Goal: Check status: Check status

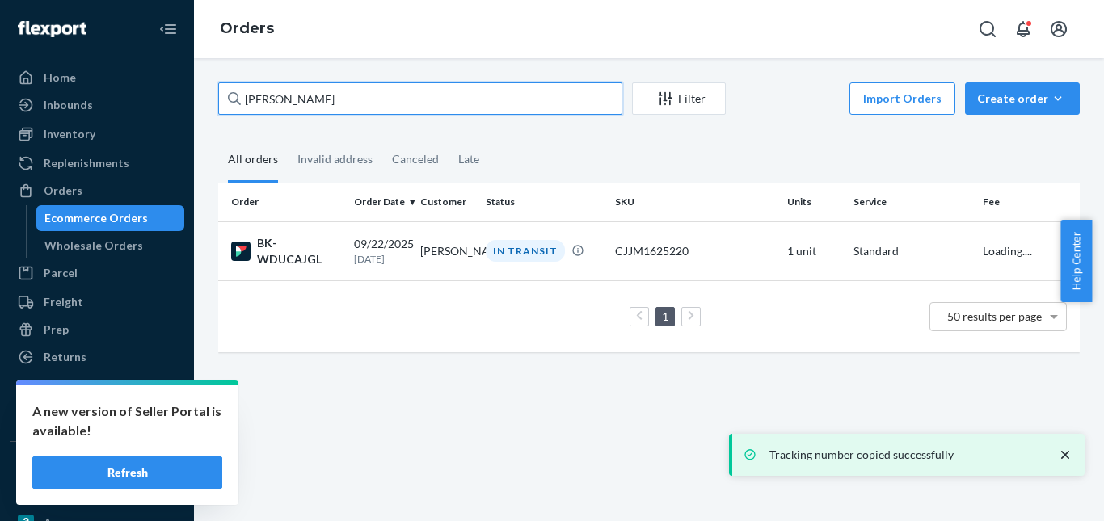
click at [272, 99] on input "[PERSON_NAME]" at bounding box center [420, 98] width 404 height 32
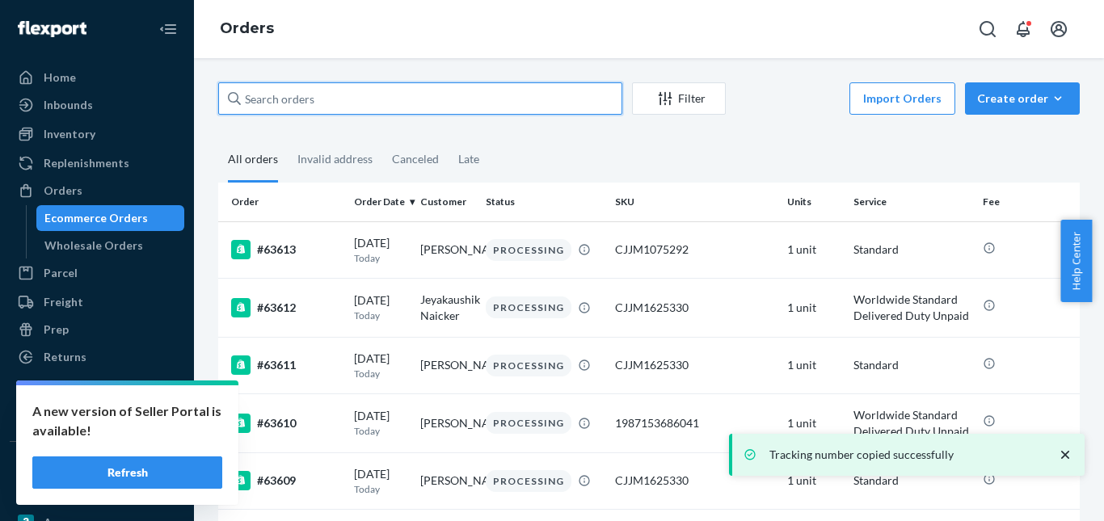
click at [313, 104] on input "text" at bounding box center [420, 98] width 404 height 32
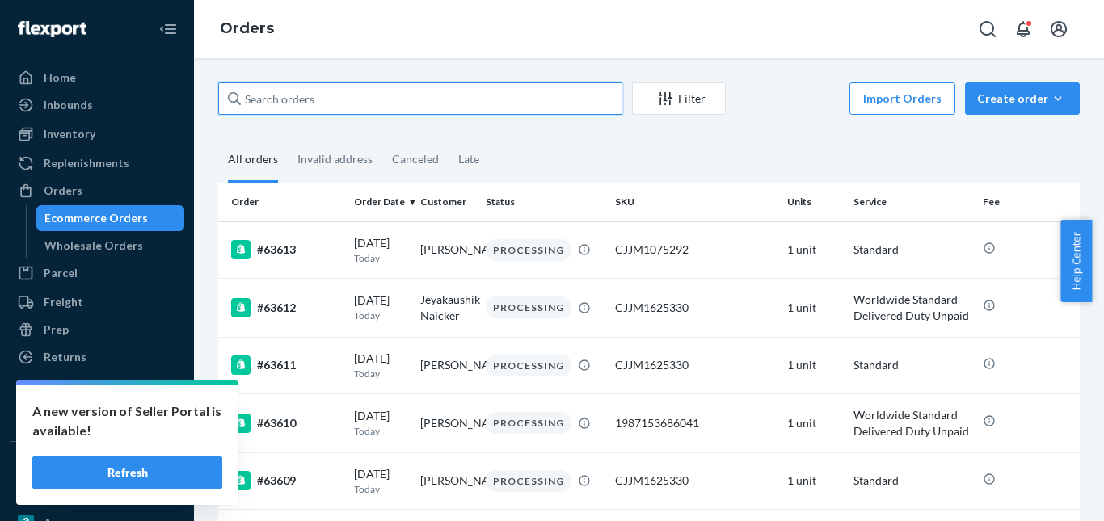
paste input "[PERSON_NAME]"
type input "[PERSON_NAME]"
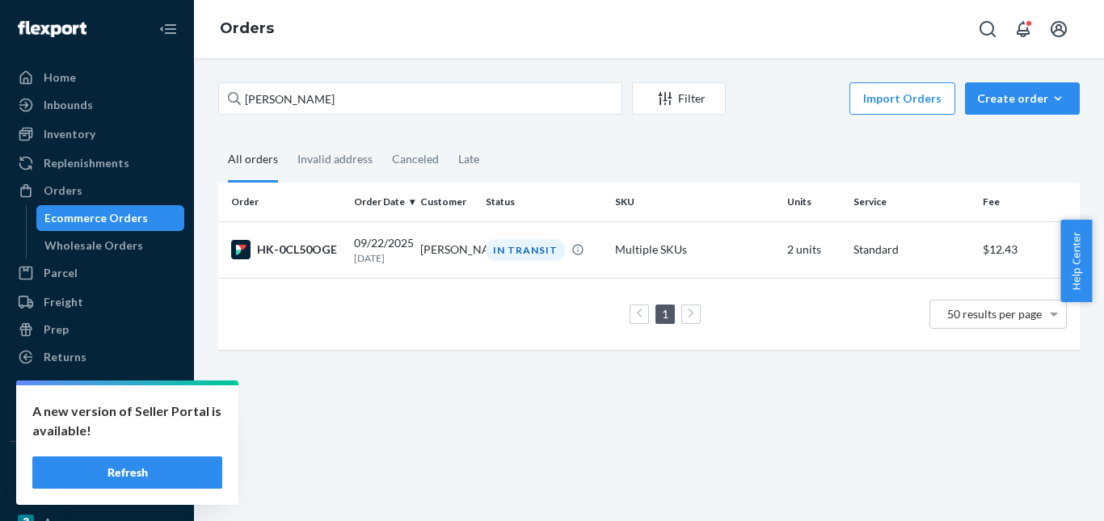
drag, startPoint x: 507, startPoint y: 243, endPoint x: 482, endPoint y: 205, distance: 45.5
click at [508, 243] on div "IN TRANSIT" at bounding box center [525, 250] width 79 height 22
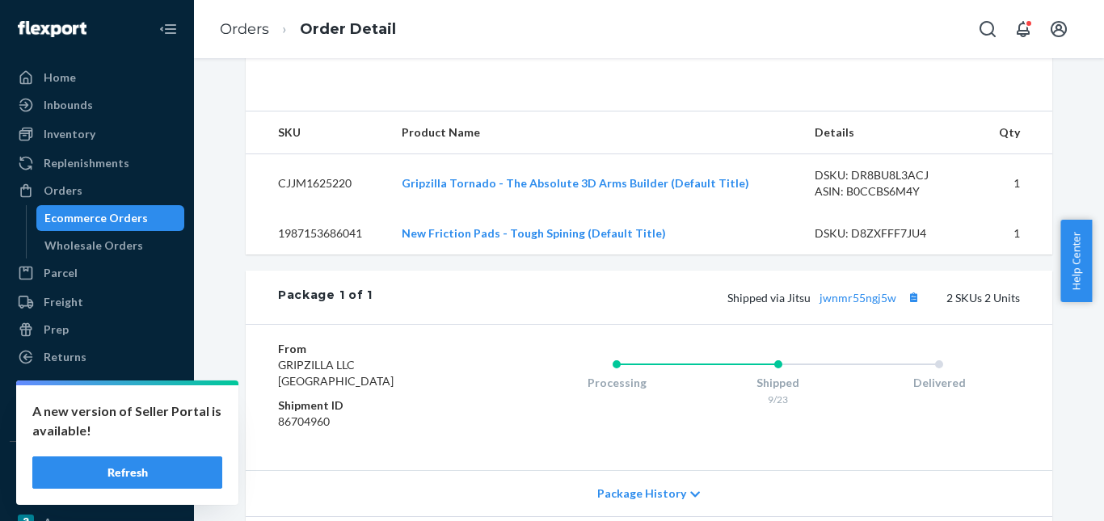
scroll to position [485, 0]
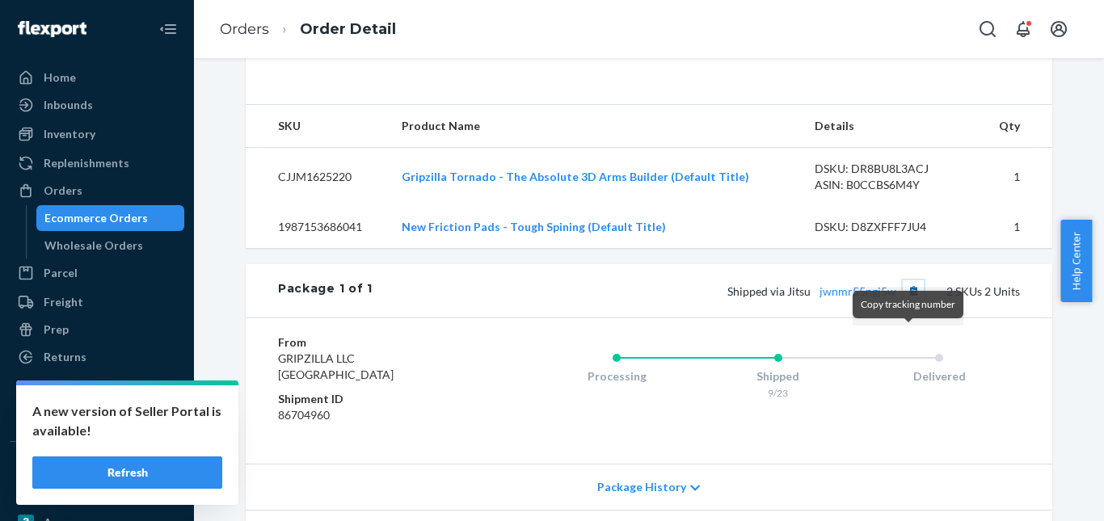
click at [911, 301] on button "Copy tracking number" at bounding box center [913, 290] width 21 height 21
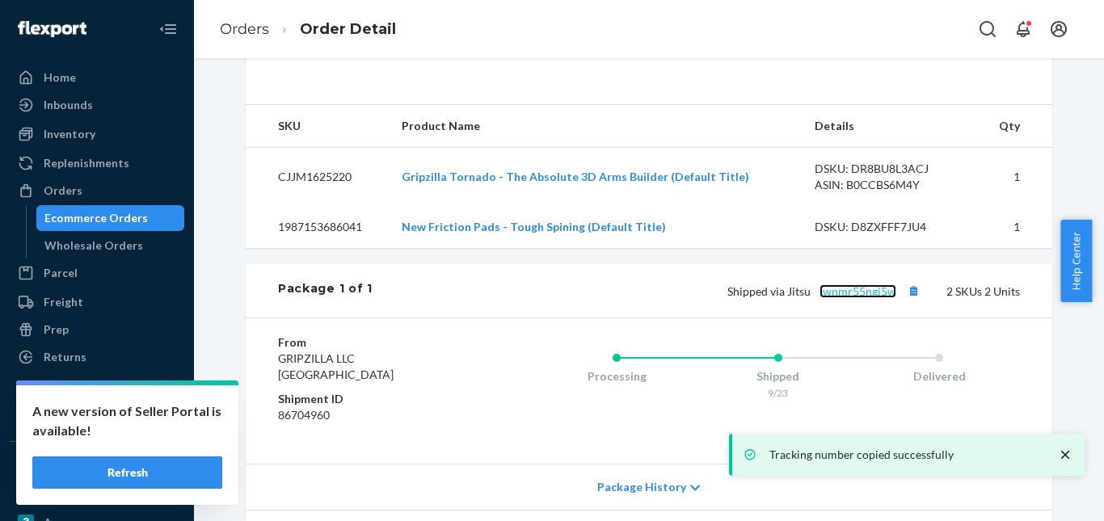
click at [851, 298] on link "jwnmr55ngj5w" at bounding box center [857, 291] width 77 height 14
click at [252, 31] on link "Orders" at bounding box center [244, 29] width 49 height 18
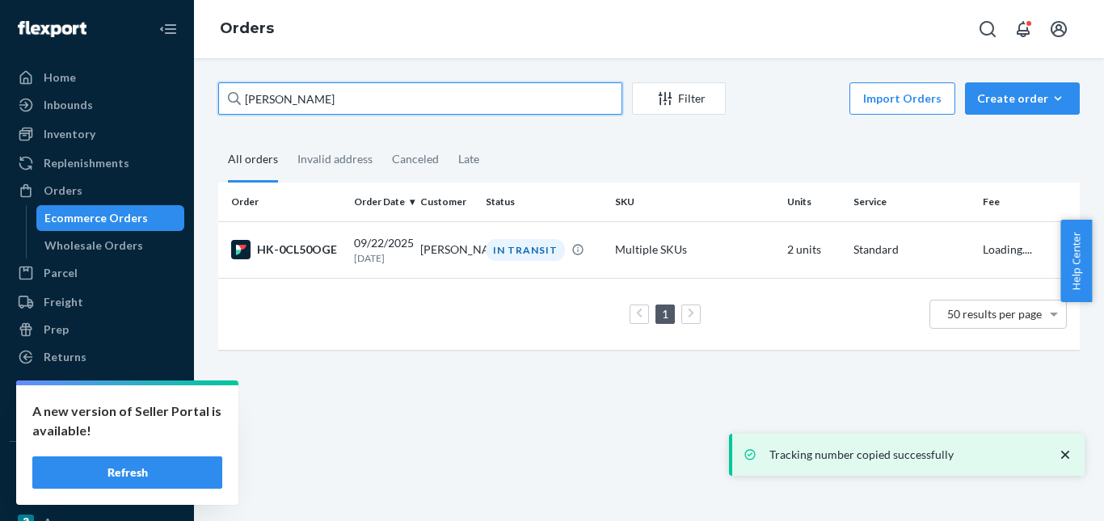
click at [320, 107] on input "[PERSON_NAME]" at bounding box center [420, 98] width 404 height 32
paste input "[PERSON_NAME]"
type input "[PERSON_NAME]"
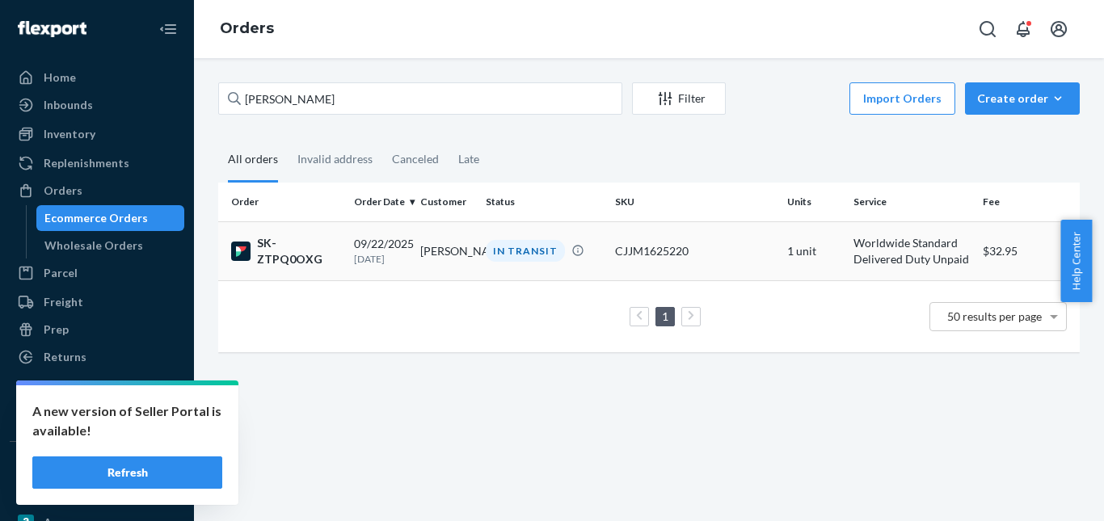
click at [533, 248] on div "IN TRANSIT" at bounding box center [525, 251] width 79 height 22
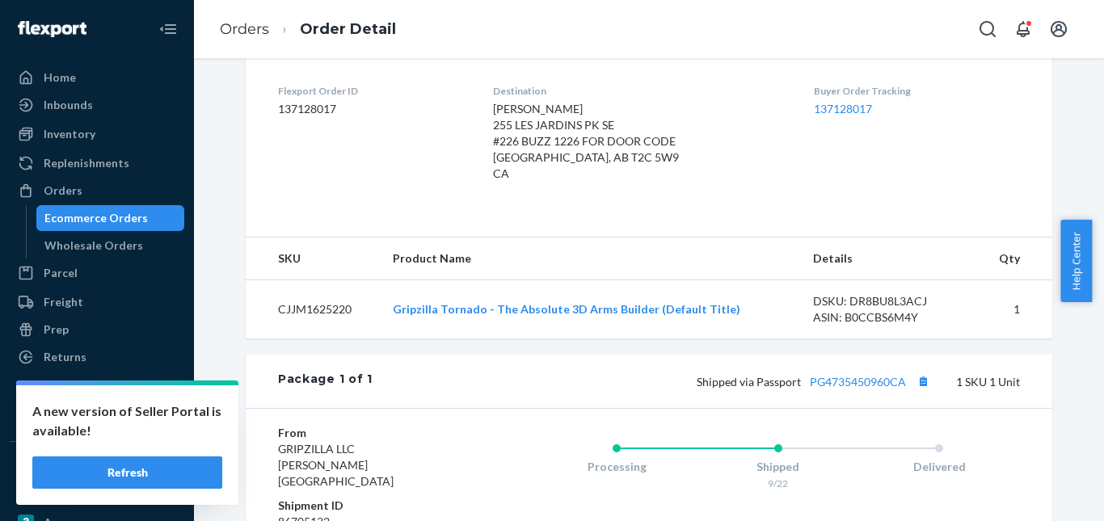
scroll to position [485, 0]
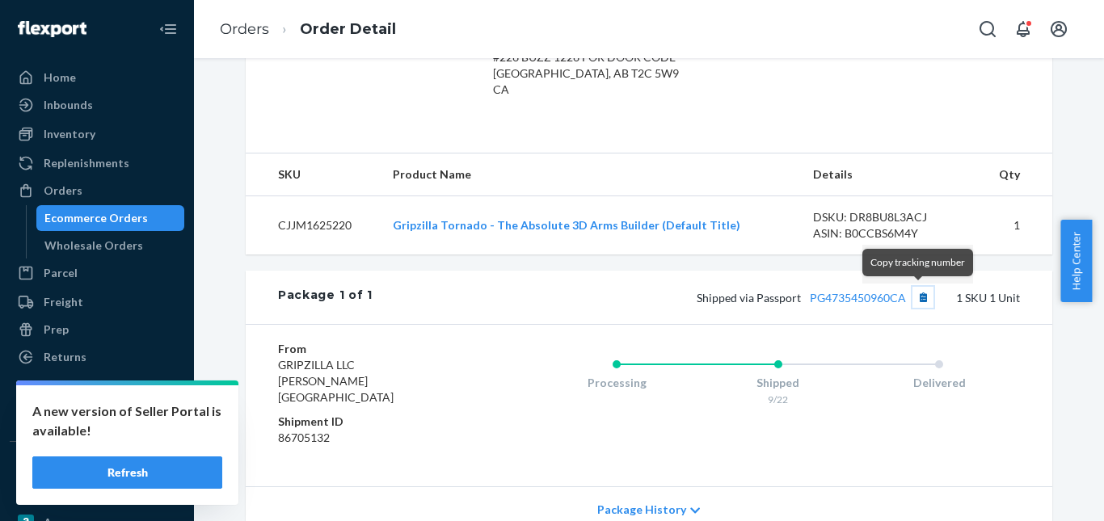
click at [921, 301] on button "Copy tracking number" at bounding box center [922, 297] width 21 height 21
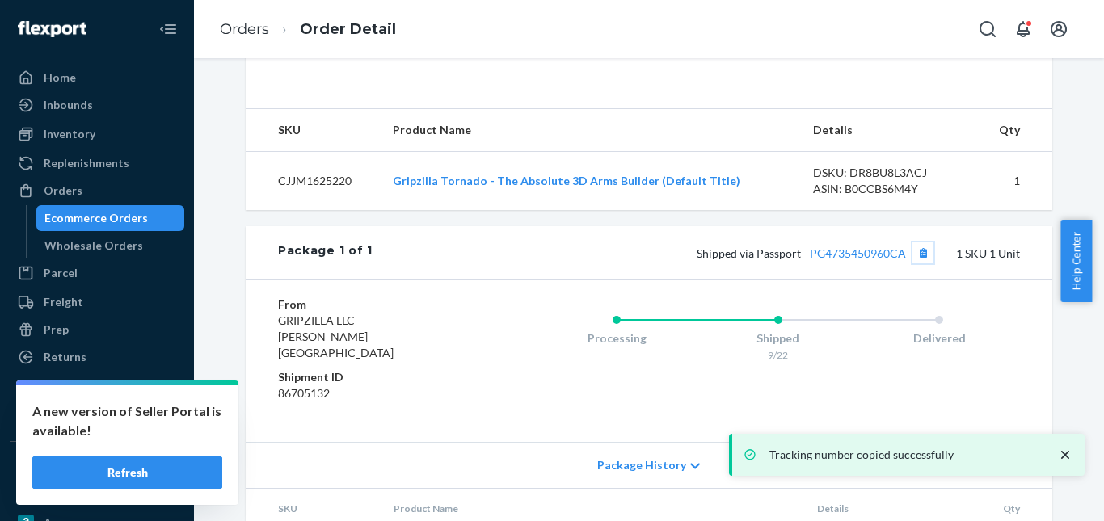
scroll to position [599, 0]
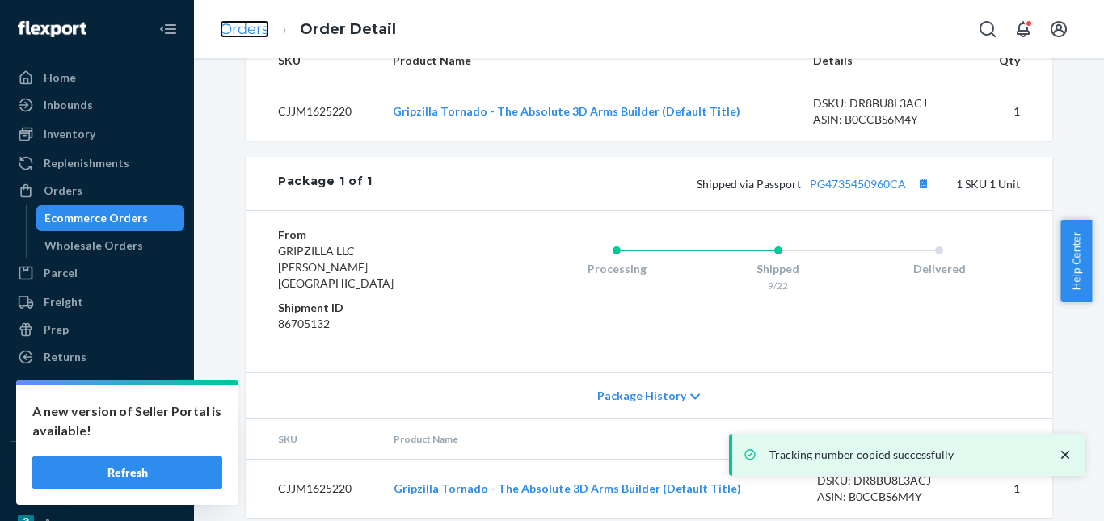
click at [240, 27] on link "Orders" at bounding box center [244, 29] width 49 height 18
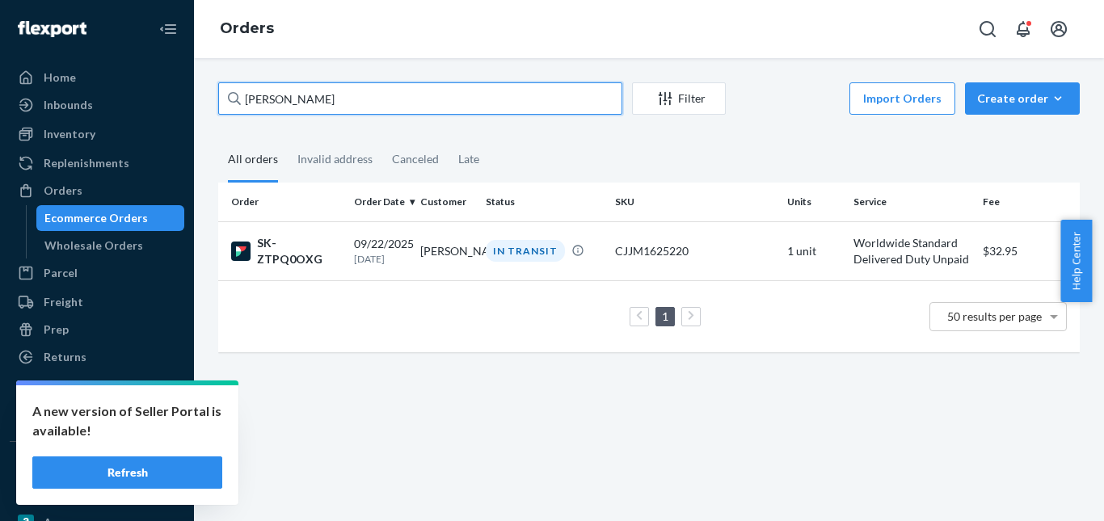
click at [284, 100] on input "[PERSON_NAME]" at bounding box center [420, 98] width 404 height 32
paste input "[PERSON_NAME]"
type input "[PERSON_NAME]"
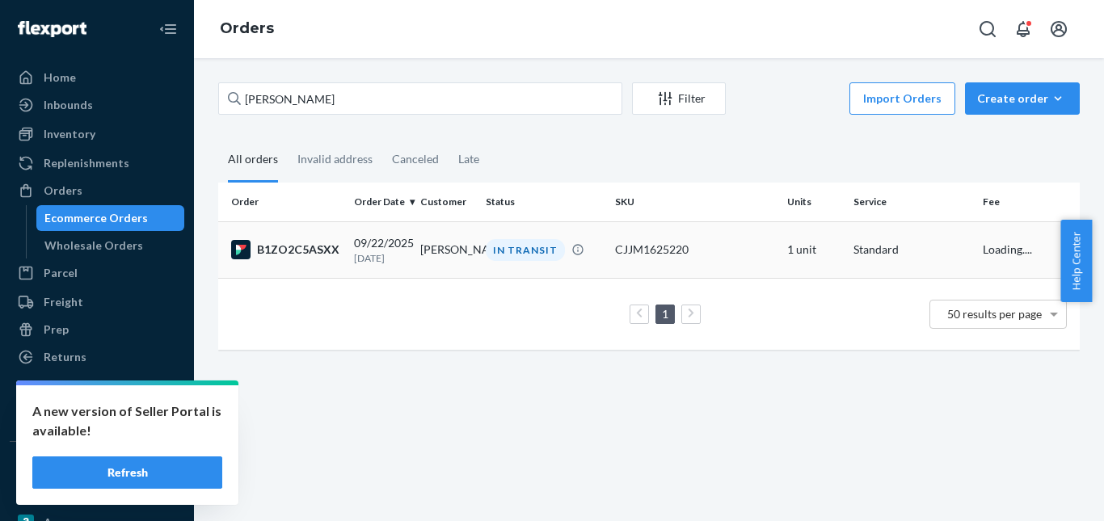
click at [504, 249] on div "IN TRANSIT" at bounding box center [525, 250] width 79 height 22
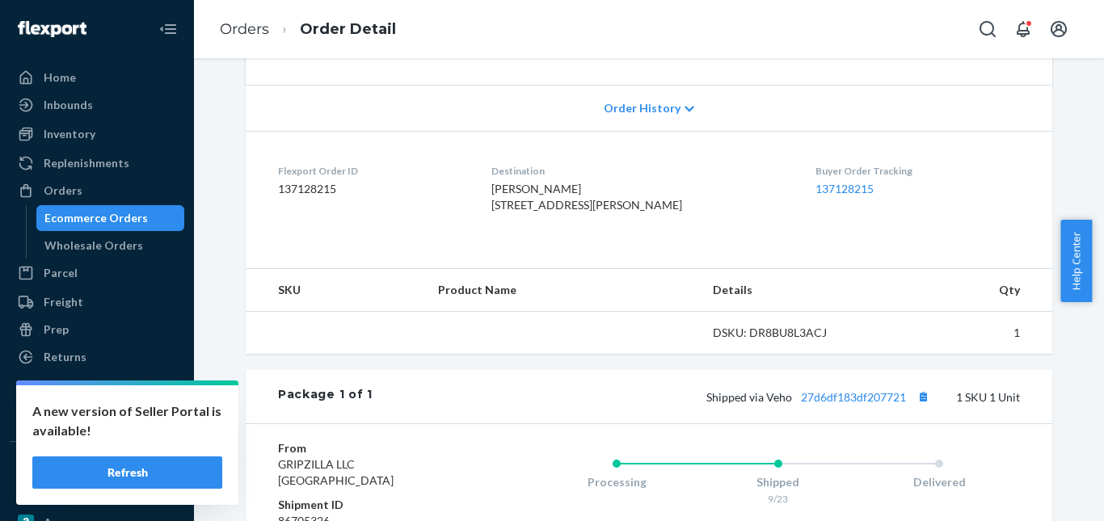
scroll to position [323, 0]
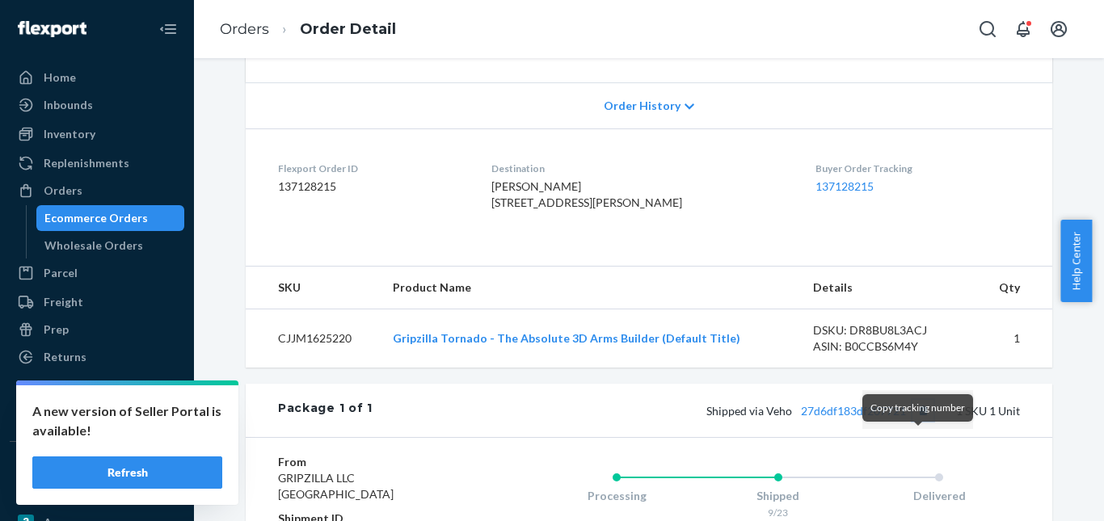
click at [918, 421] on button "Copy tracking number" at bounding box center [922, 410] width 21 height 21
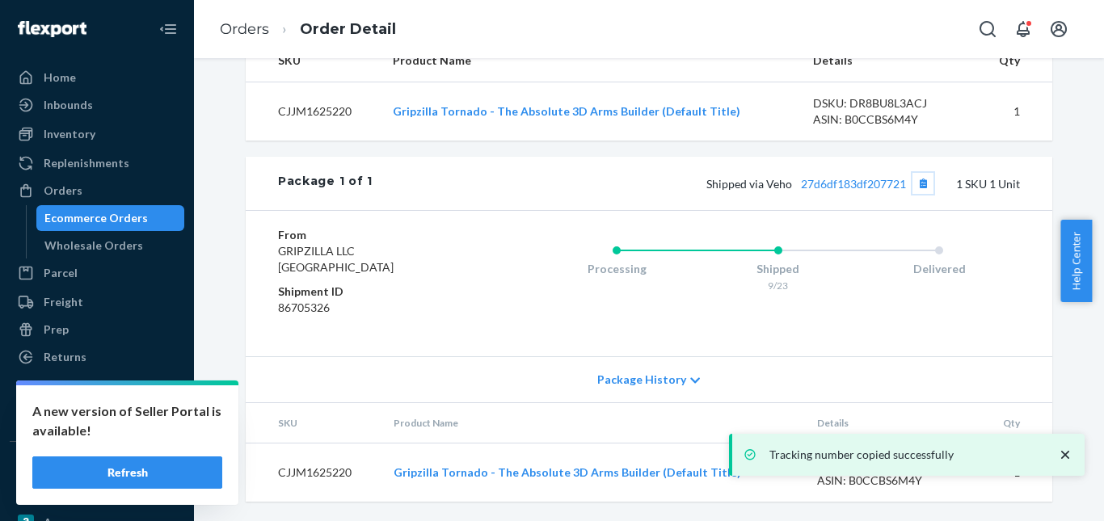
scroll to position [566, 0]
click at [836, 191] on link "27d6df183df207721" at bounding box center [853, 184] width 105 height 14
click at [252, 27] on link "Orders" at bounding box center [244, 29] width 49 height 18
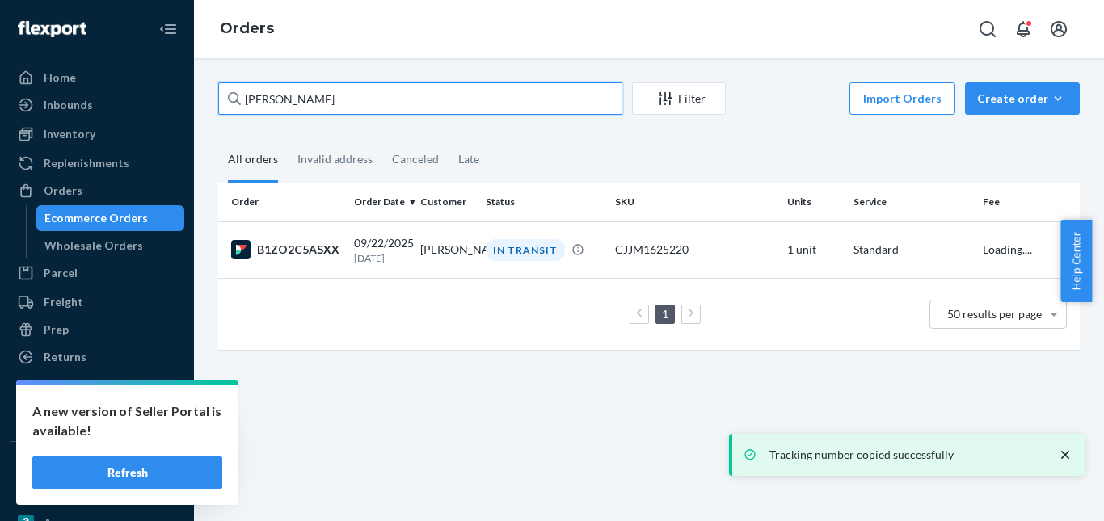
click at [318, 96] on input "[PERSON_NAME]" at bounding box center [420, 98] width 404 height 32
paste input "[PERSON_NAME]"
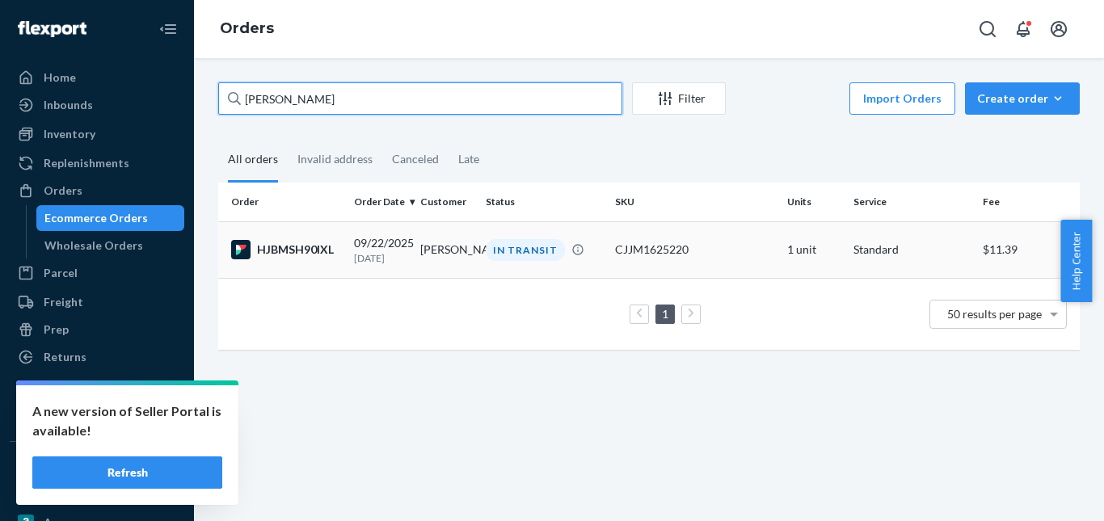
type input "[PERSON_NAME]"
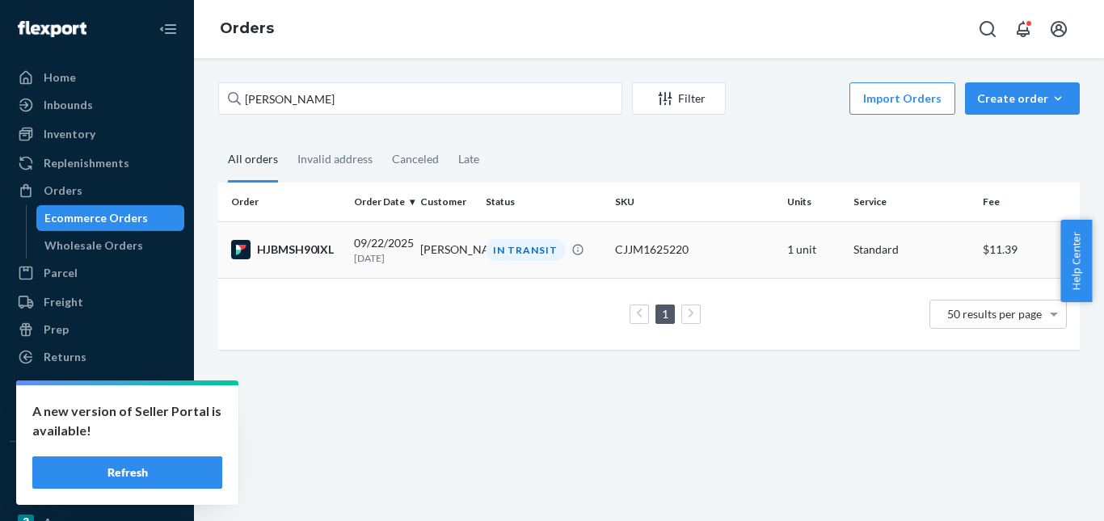
click at [519, 273] on td "IN TRANSIT" at bounding box center [543, 249] width 129 height 57
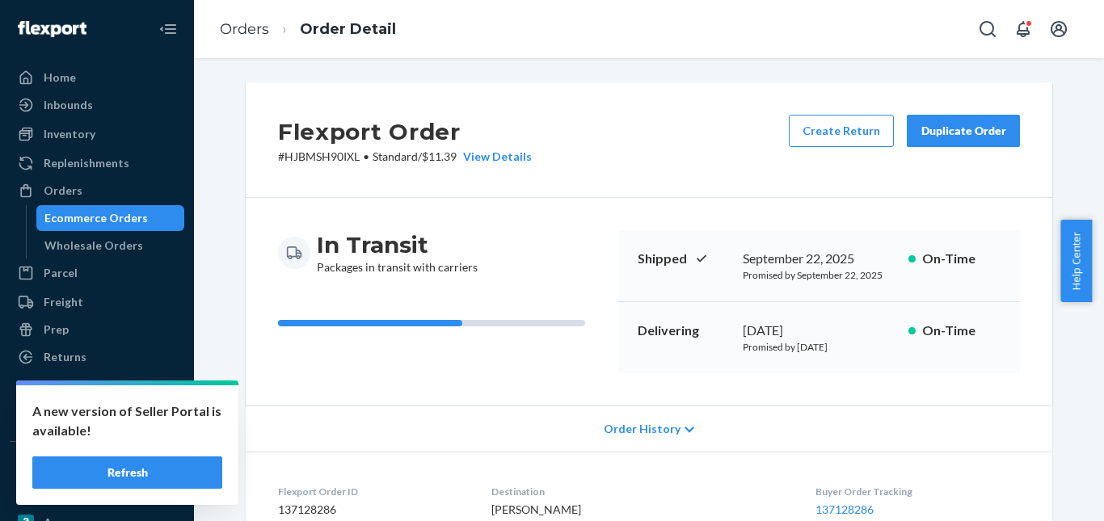
scroll to position [404, 0]
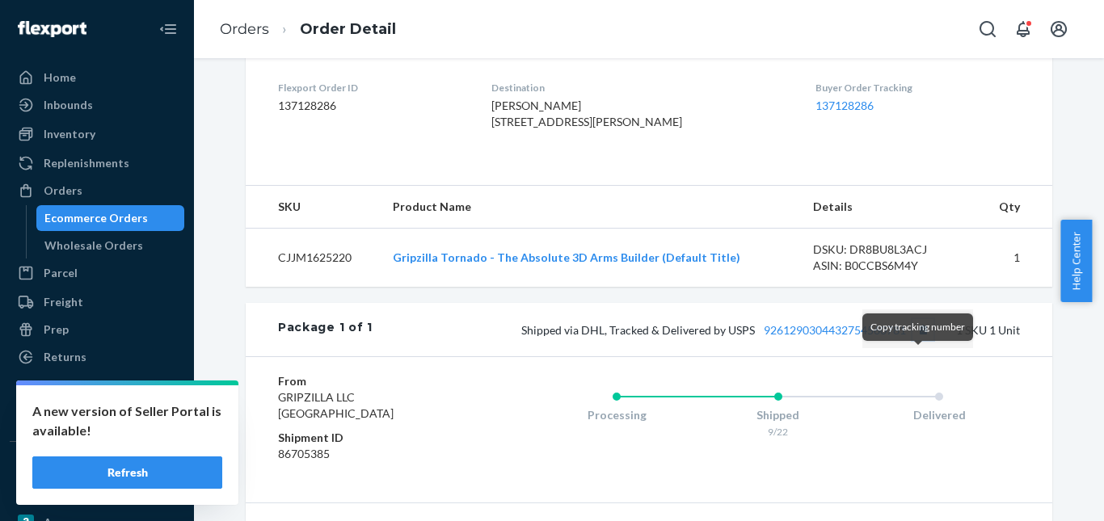
click at [918, 340] on button "Copy tracking number" at bounding box center [922, 329] width 21 height 21
click at [255, 23] on link "Orders" at bounding box center [244, 29] width 49 height 18
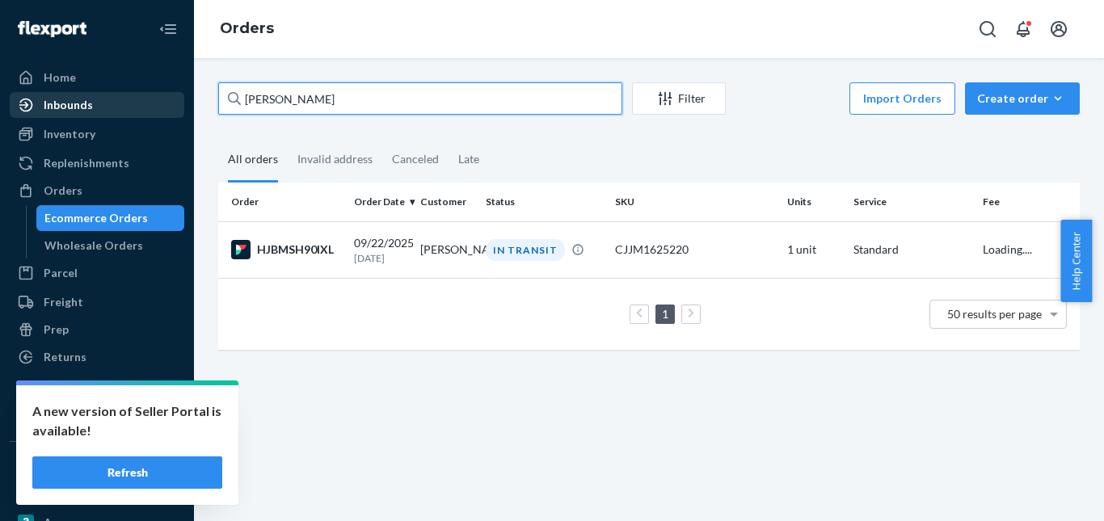
drag, startPoint x: 256, startPoint y: 99, endPoint x: 161, endPoint y: 99, distance: 95.4
click at [161, 99] on div "Home Inbounds Shipping Plans Problems Inventory Products Replenishments Orders …" at bounding box center [552, 260] width 1104 height 521
paste input "[PERSON_NAME]"
type input "[PERSON_NAME]"
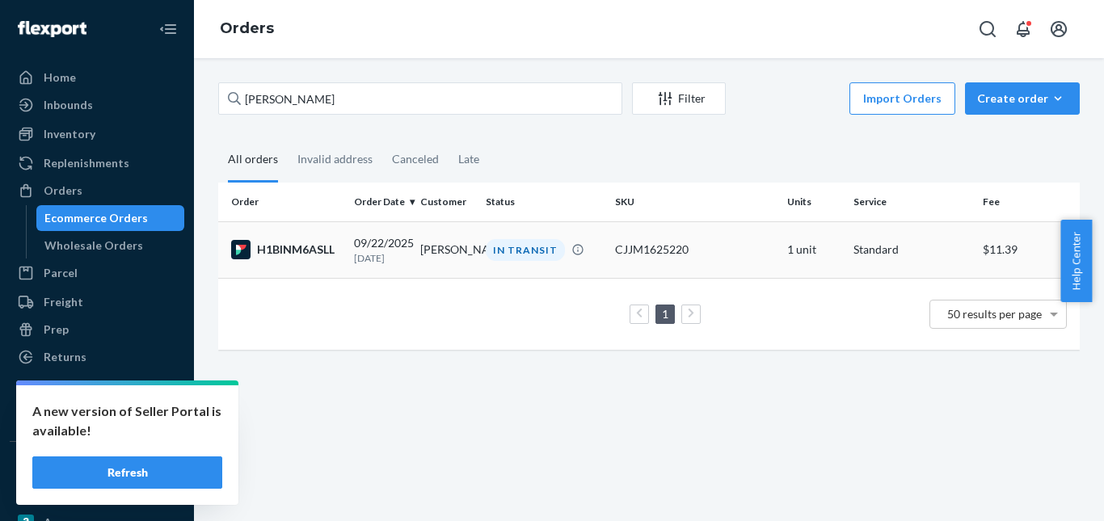
click at [523, 252] on div "IN TRANSIT" at bounding box center [525, 250] width 79 height 22
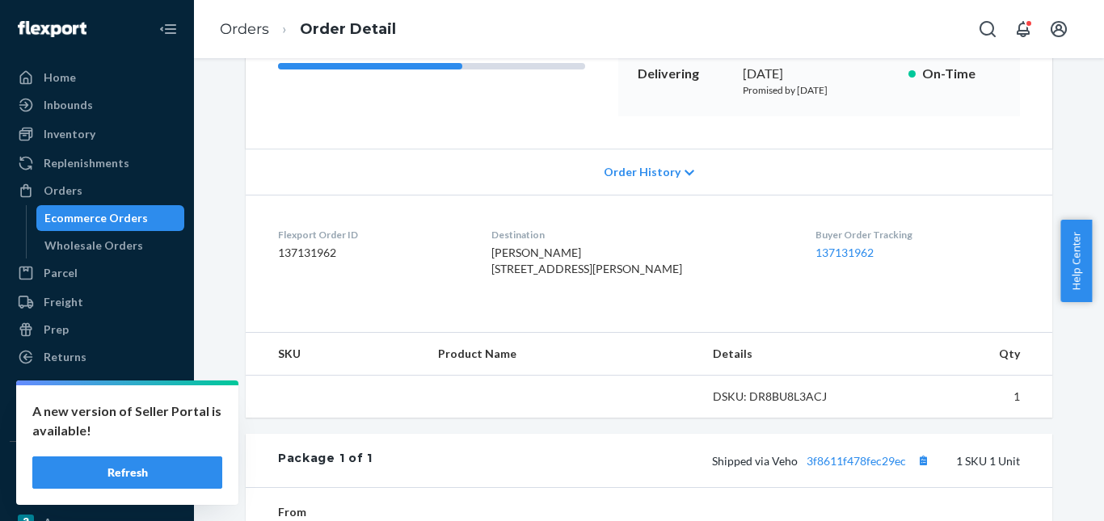
scroll to position [323, 0]
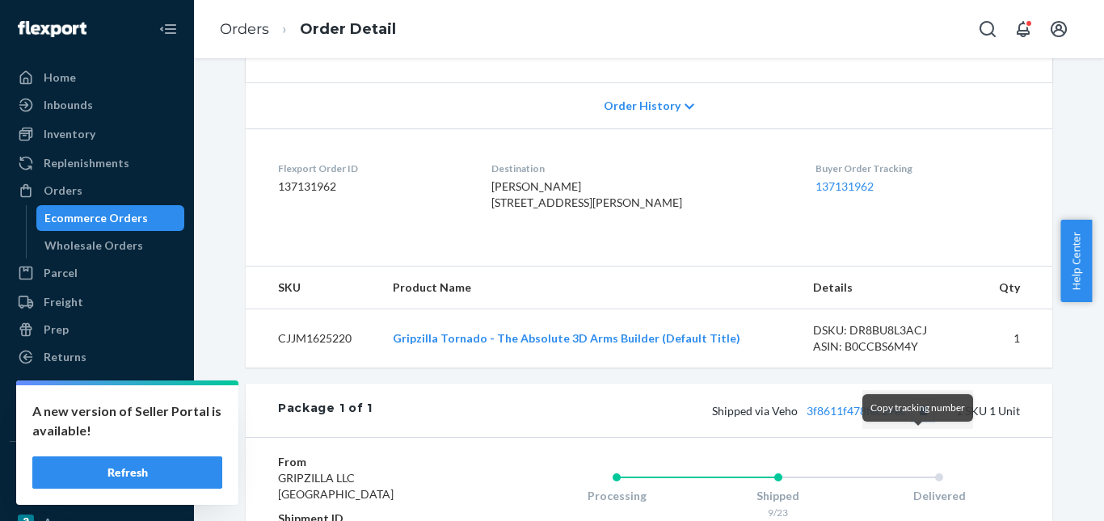
click at [918, 421] on button "Copy tracking number" at bounding box center [922, 410] width 21 height 21
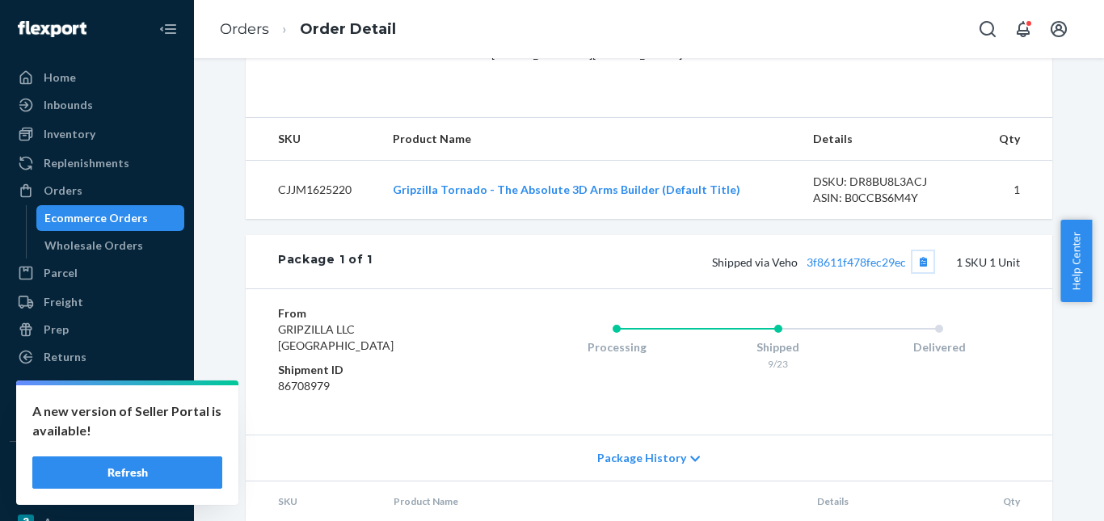
scroll to position [485, 0]
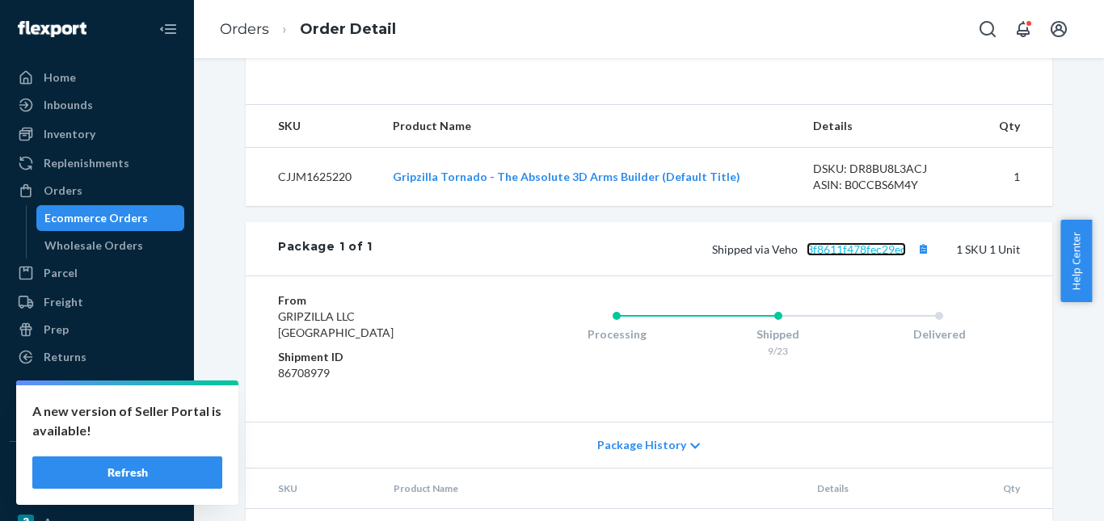
click at [844, 256] on link "3f8611f478fec29ec" at bounding box center [855, 249] width 99 height 14
click at [255, 18] on ol "Orders Order Detail" at bounding box center [308, 30] width 202 height 48
click at [255, 36] on link "Orders" at bounding box center [244, 29] width 49 height 18
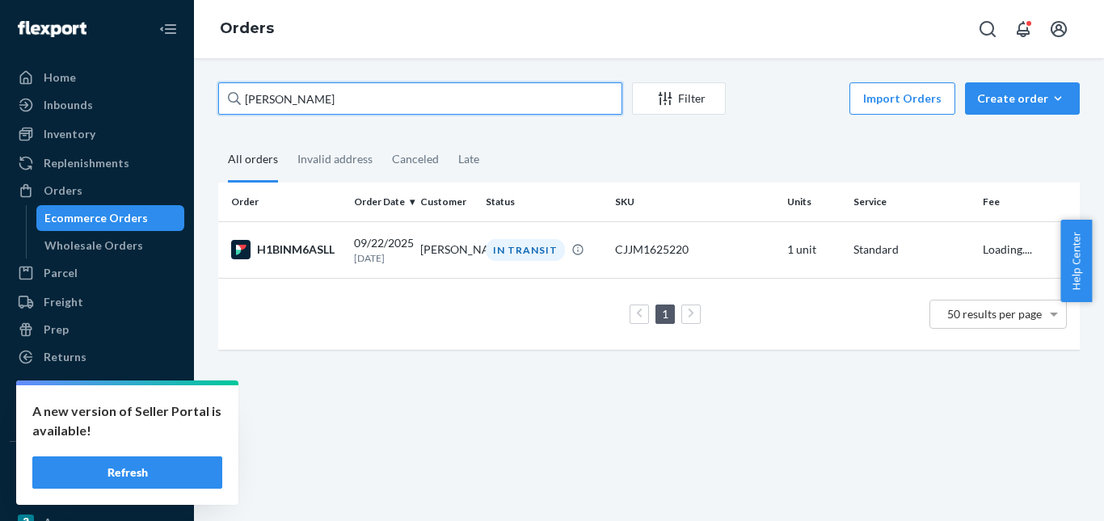
click at [320, 96] on input "[PERSON_NAME]" at bounding box center [420, 98] width 404 height 32
paste input "[PERSON_NAME]"
type input "[PERSON_NAME]"
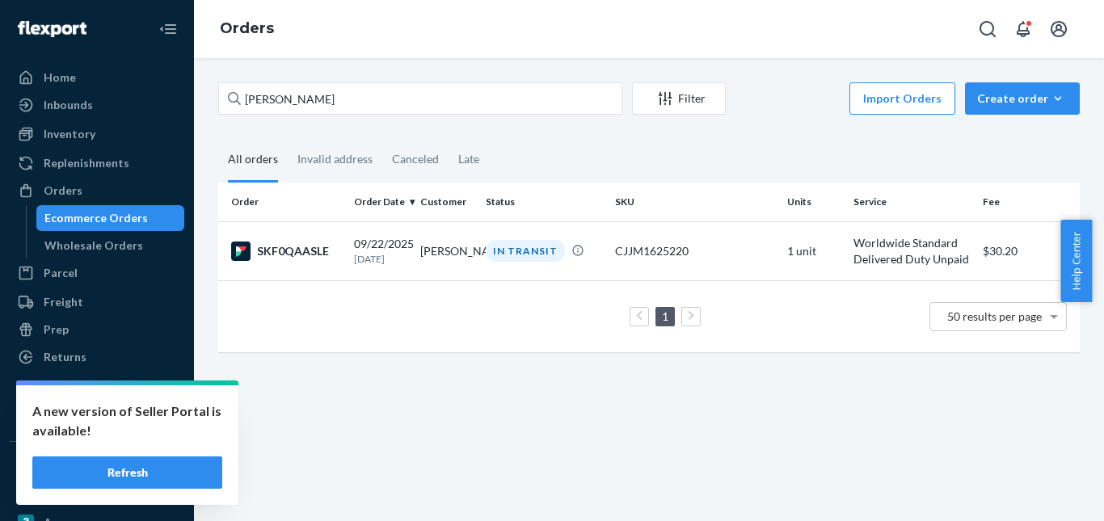
drag, startPoint x: 517, startPoint y: 267, endPoint x: 346, endPoint y: 58, distance: 269.8
click at [517, 266] on td "IN TRANSIT" at bounding box center [543, 250] width 129 height 59
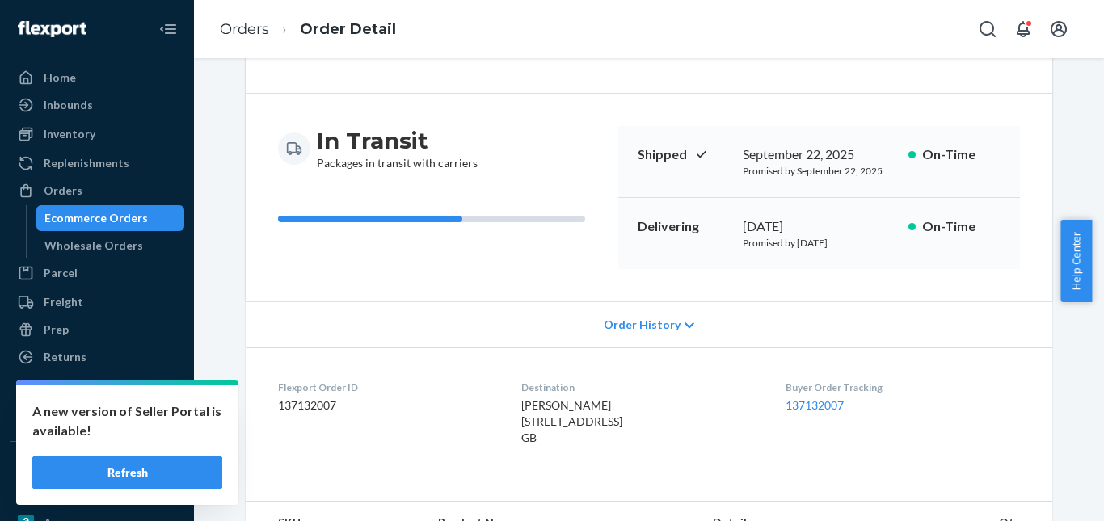
scroll to position [323, 0]
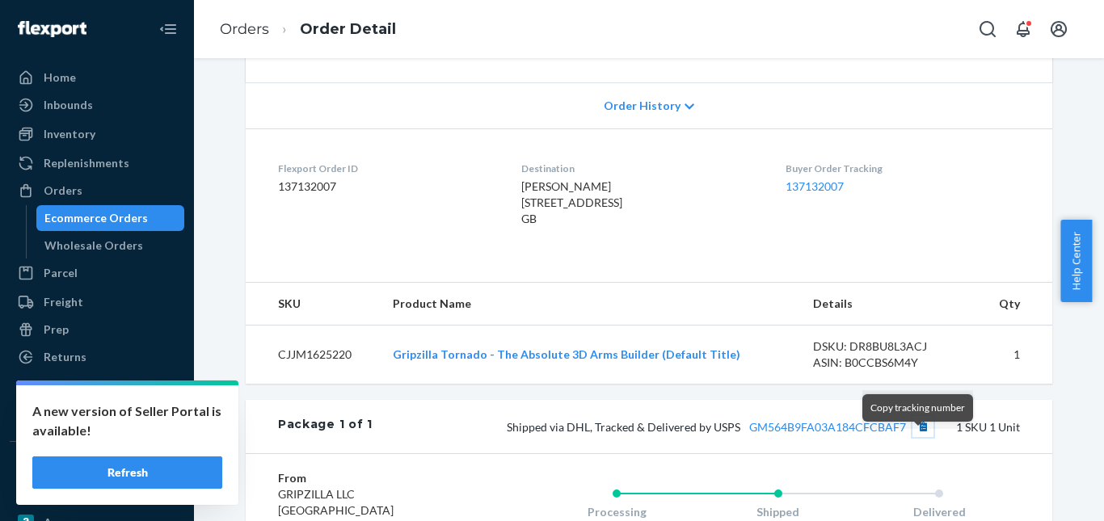
click at [912, 437] on button "Copy tracking number" at bounding box center [922, 426] width 21 height 21
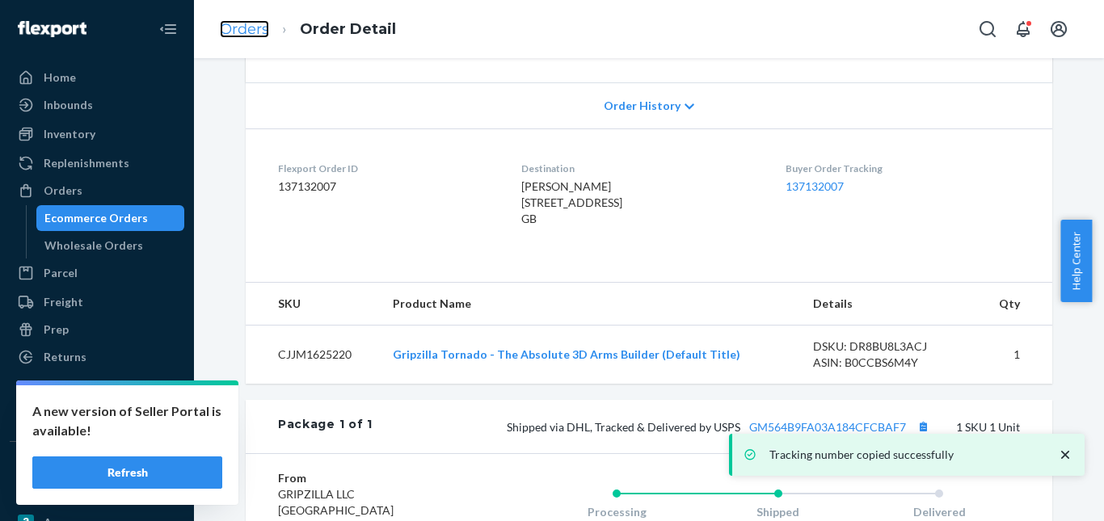
click at [257, 22] on link "Orders" at bounding box center [244, 29] width 49 height 18
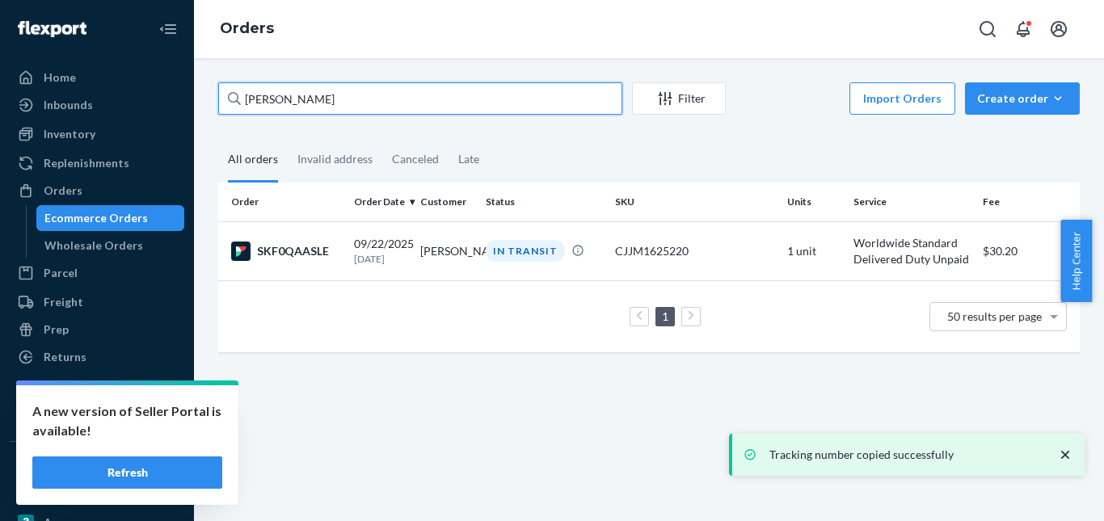
drag, startPoint x: 271, startPoint y: 95, endPoint x: 187, endPoint y: 91, distance: 83.3
click at [187, 91] on div "Home Inbounds Shipping Plans Problems Inventory Products Replenishments Orders …" at bounding box center [552, 260] width 1104 height 521
paste input "[PERSON_NAME]"
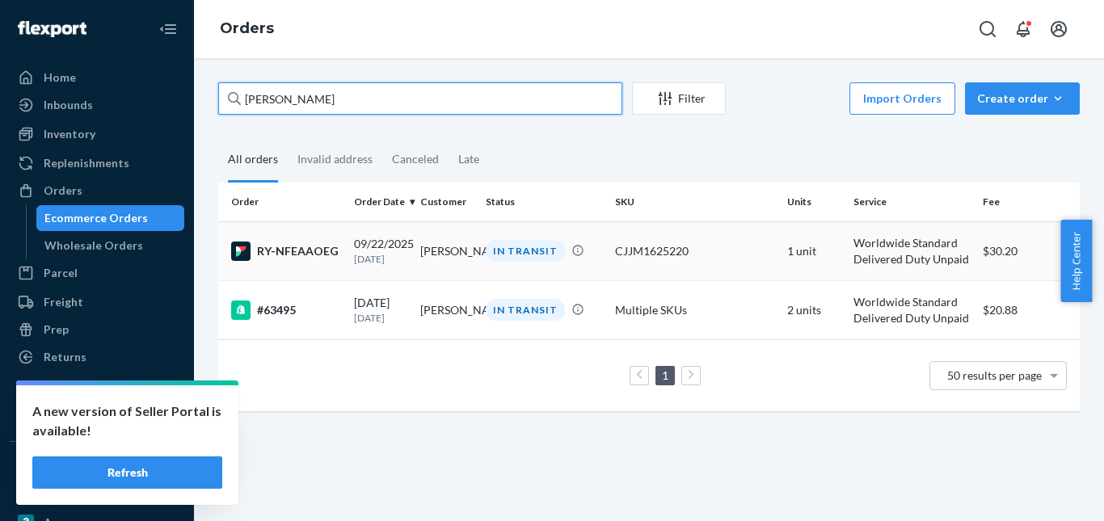
type input "[PERSON_NAME]"
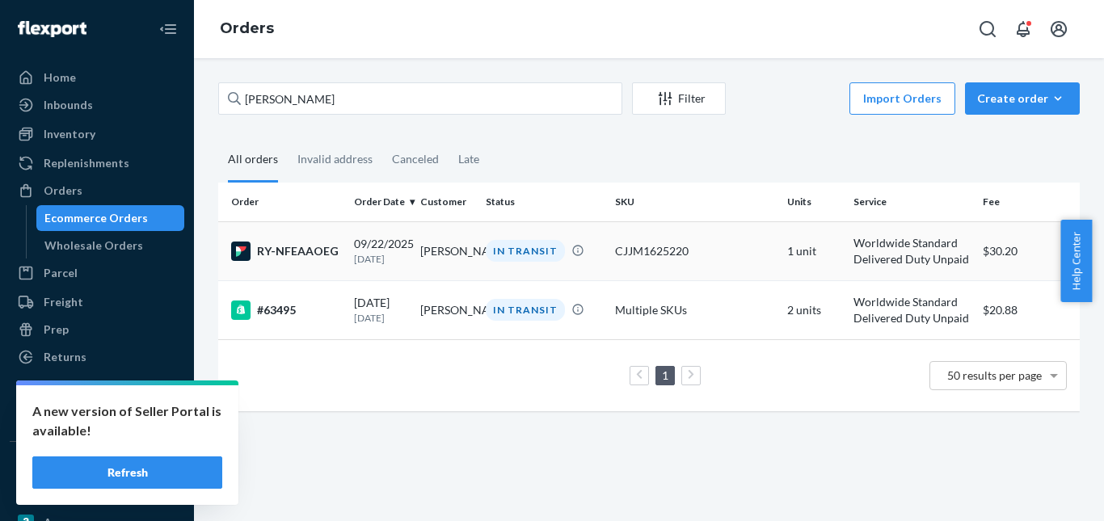
click at [522, 253] on div "IN TRANSIT" at bounding box center [525, 251] width 79 height 22
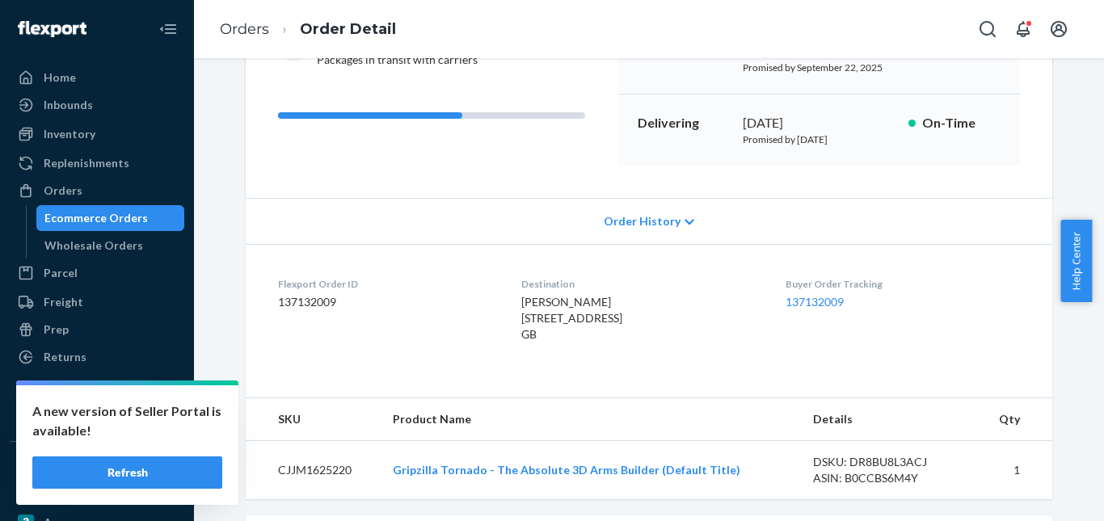
scroll to position [404, 0]
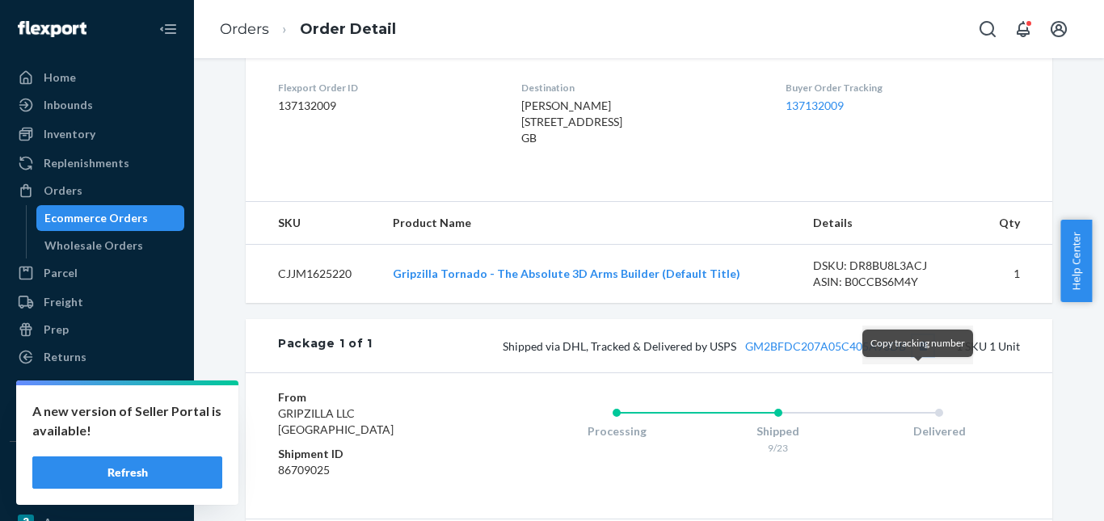
drag, startPoint x: 916, startPoint y: 373, endPoint x: 703, endPoint y: 240, distance: 250.5
click at [915, 356] on button "Copy tracking number" at bounding box center [922, 345] width 21 height 21
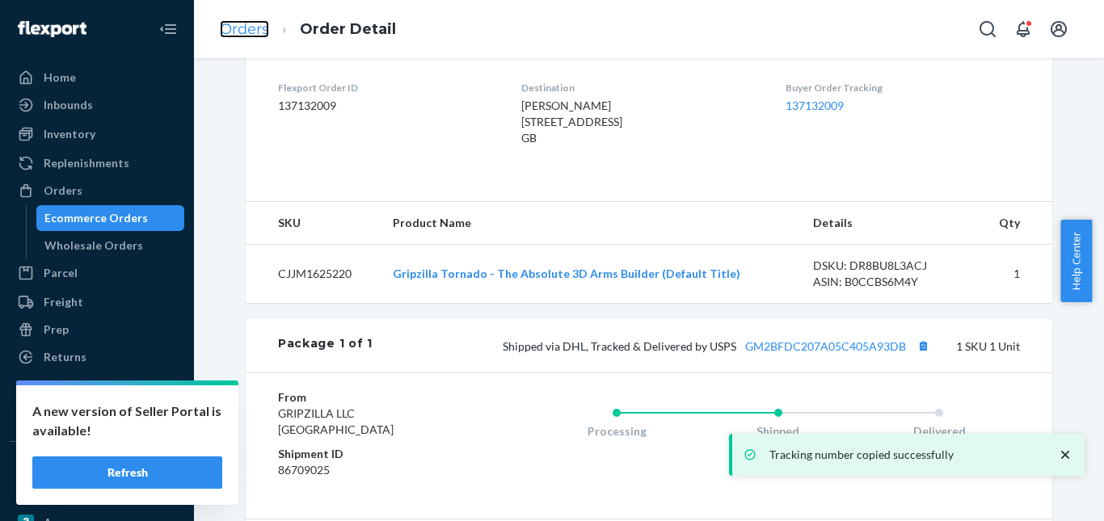
click at [264, 36] on link "Orders" at bounding box center [244, 29] width 49 height 18
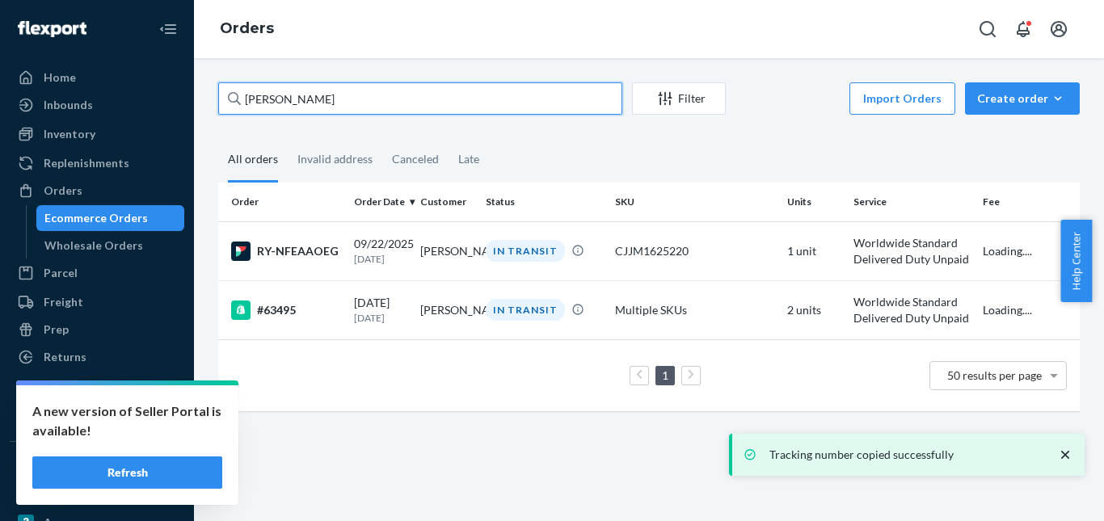
drag, startPoint x: 347, startPoint y: 106, endPoint x: 200, endPoint y: 106, distance: 147.9
click at [200, 106] on div "[PERSON_NAME] Filter Import Orders Create order Ecommerce order Removal order A…" at bounding box center [649, 289] width 910 height 463
paste input "[PERSON_NAME]"
type input "[PERSON_NAME]"
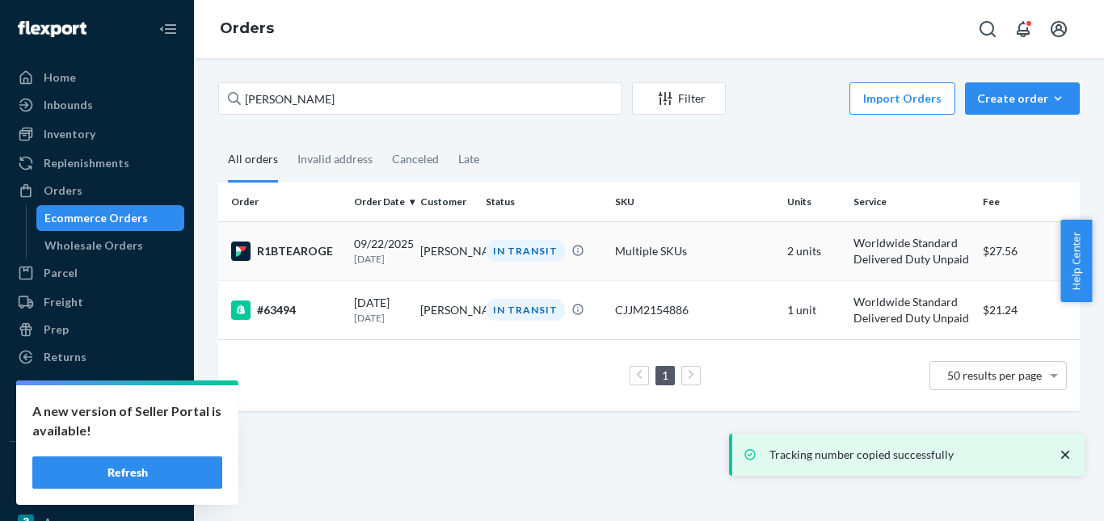
click at [524, 255] on div "IN TRANSIT" at bounding box center [525, 251] width 79 height 22
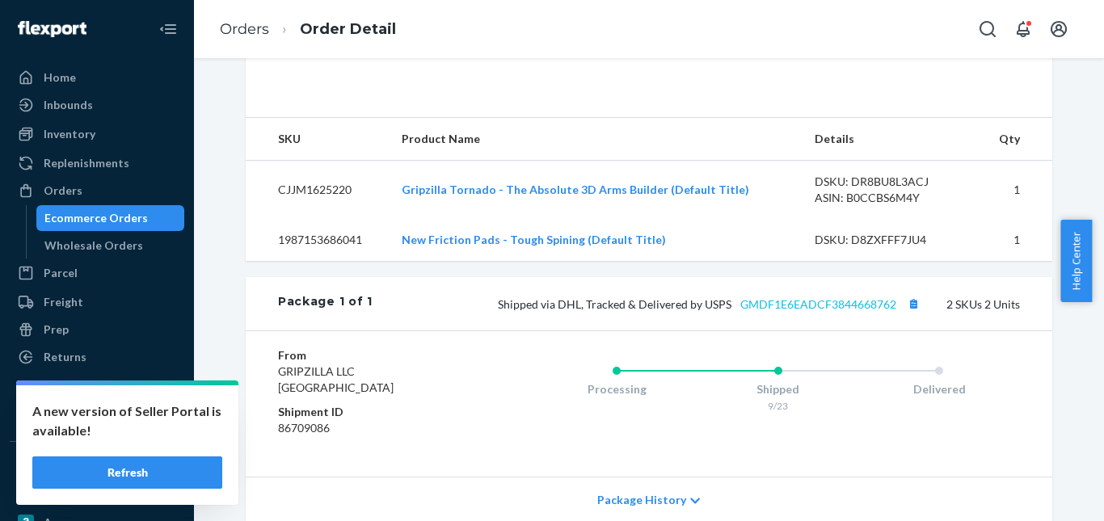
scroll to position [485, 0]
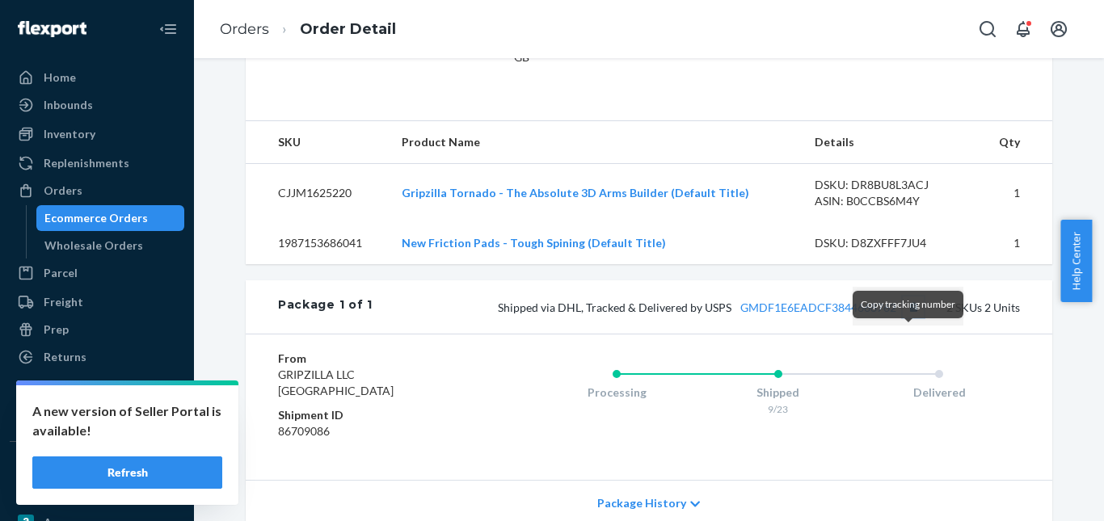
click at [907, 318] on button "Copy tracking number" at bounding box center [913, 307] width 21 height 21
